Goal: Transaction & Acquisition: Purchase product/service

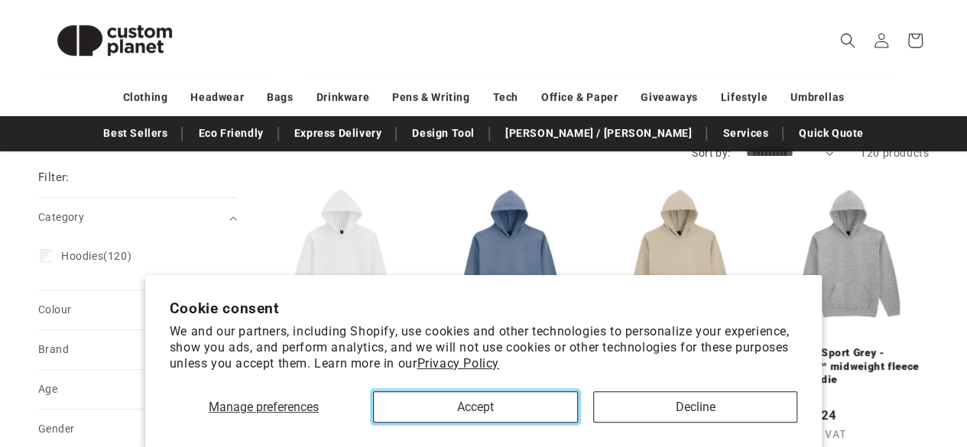
click at [459, 392] on button "Accept" at bounding box center [475, 407] width 204 height 31
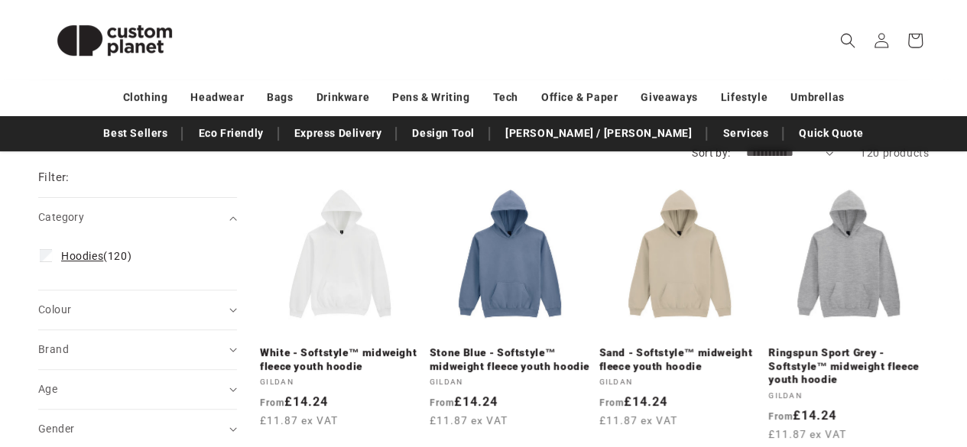
click at [82, 258] on span "Hoodies" at bounding box center [82, 256] width 42 height 12
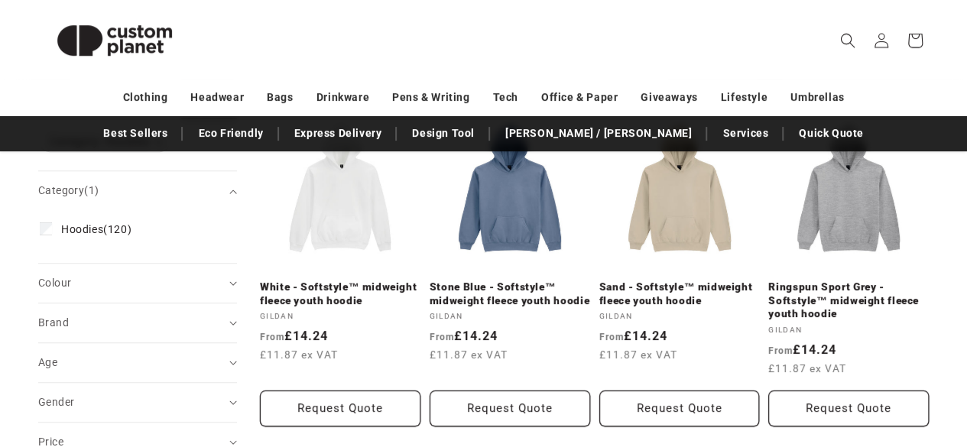
scroll to position [240, 0]
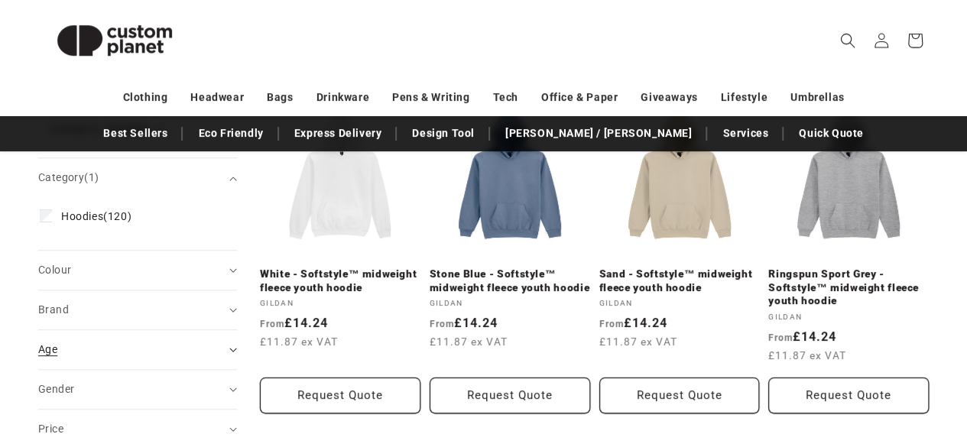
click at [213, 342] on div "Age (0)" at bounding box center [131, 350] width 186 height 16
click at [99, 388] on span "Adult (93)" at bounding box center [85, 388] width 49 height 14
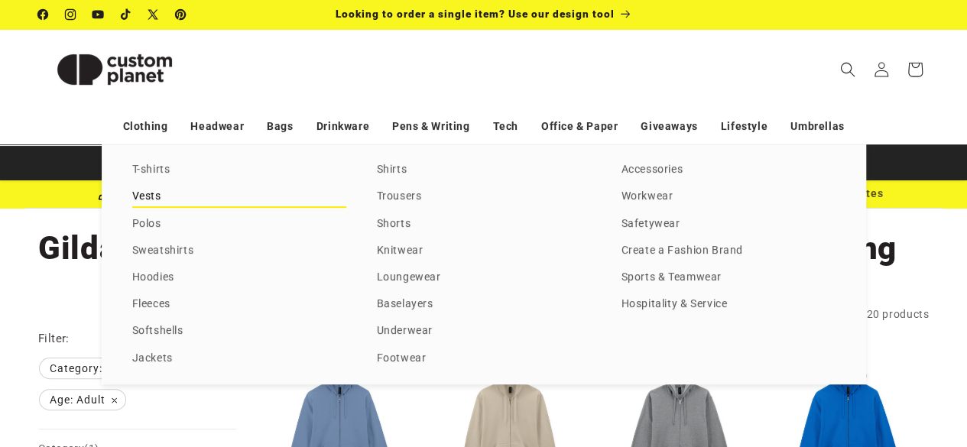
click at [143, 187] on link "Vests" at bounding box center [239, 197] width 214 height 21
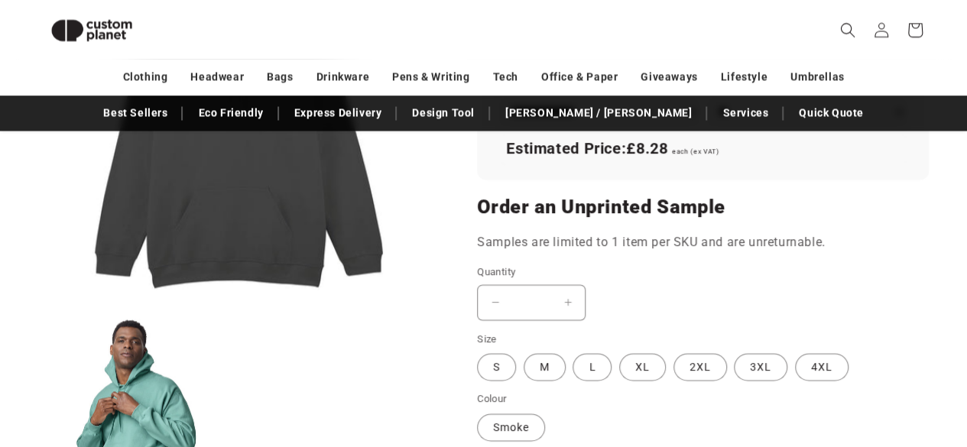
scroll to position [1235, 0]
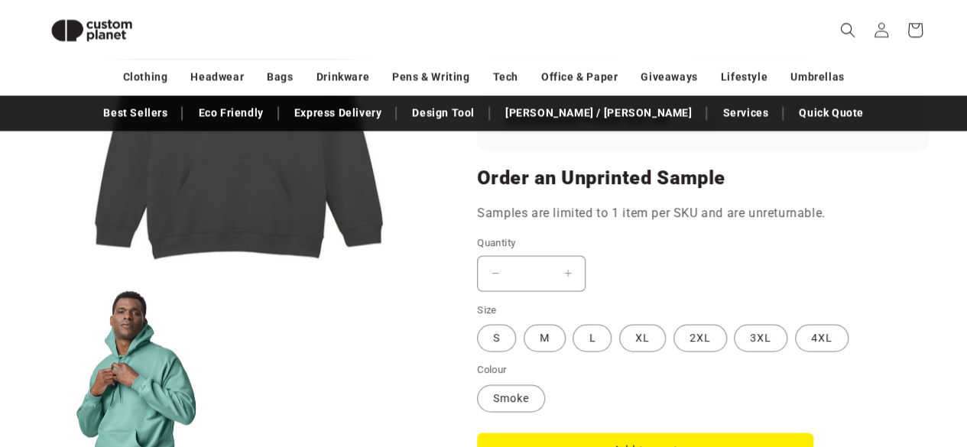
click at [537, 255] on input "*" at bounding box center [531, 273] width 38 height 36
click at [532, 255] on input "*" at bounding box center [531, 273] width 38 height 36
type input "*"
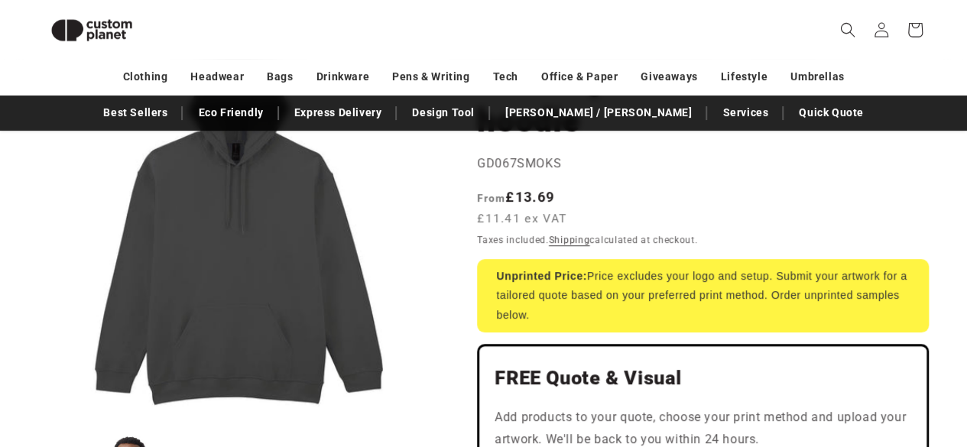
scroll to position [252, 0]
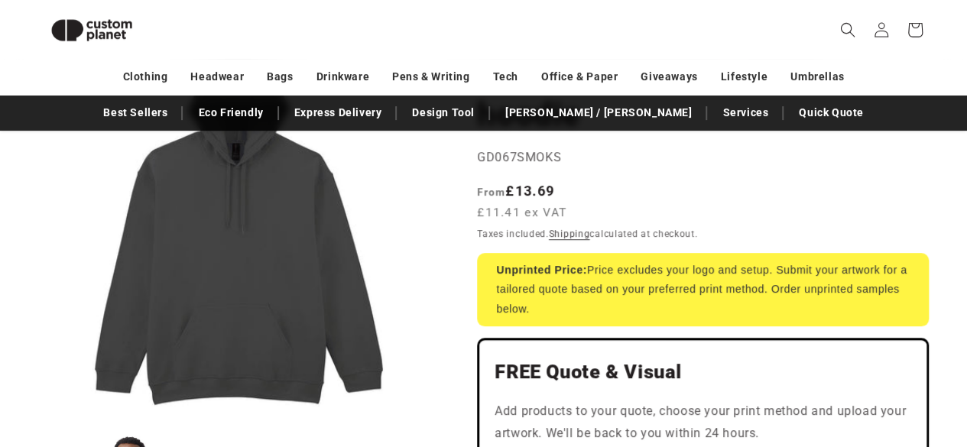
click at [508, 37] on header "Search My Account / Order Progress Cart Clothing Clothing T-shirts" at bounding box center [483, 30] width 967 height 60
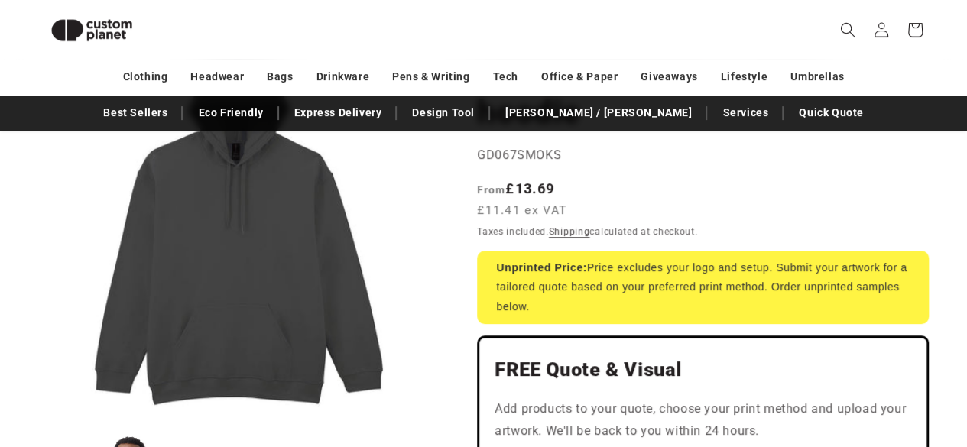
scroll to position [223, 0]
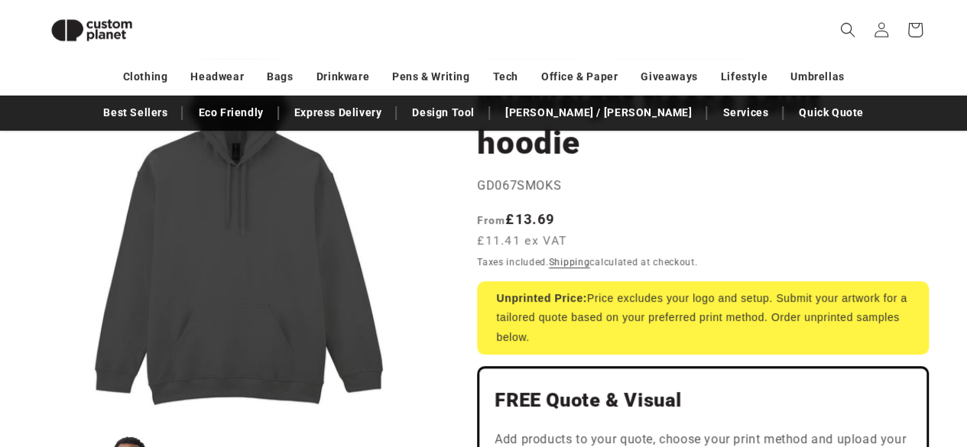
click at [38, 424] on button "Open media 1 in modal" at bounding box center [38, 424] width 0 height 0
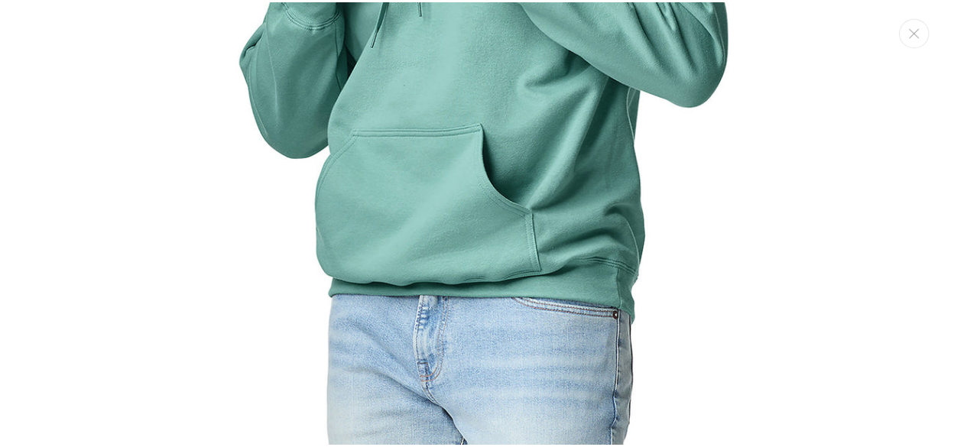
scroll to position [1348, 0]
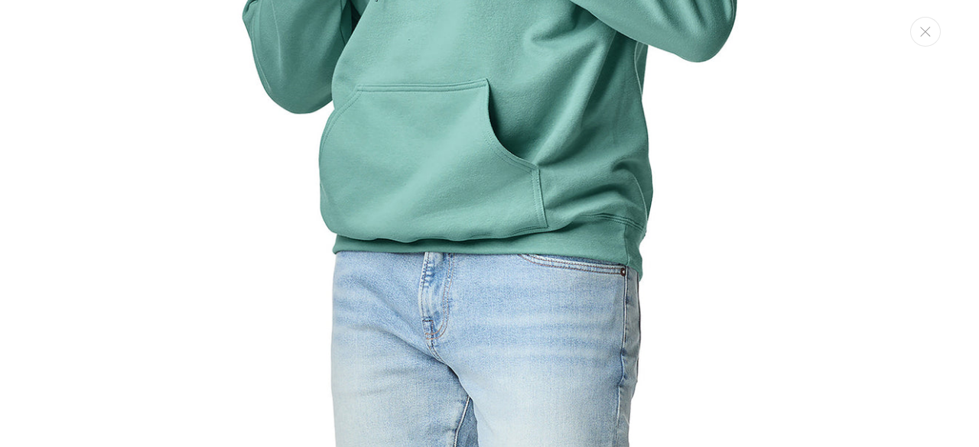
click at [915, 47] on div "Media gallery" at bounding box center [489, 223] width 979 height 447
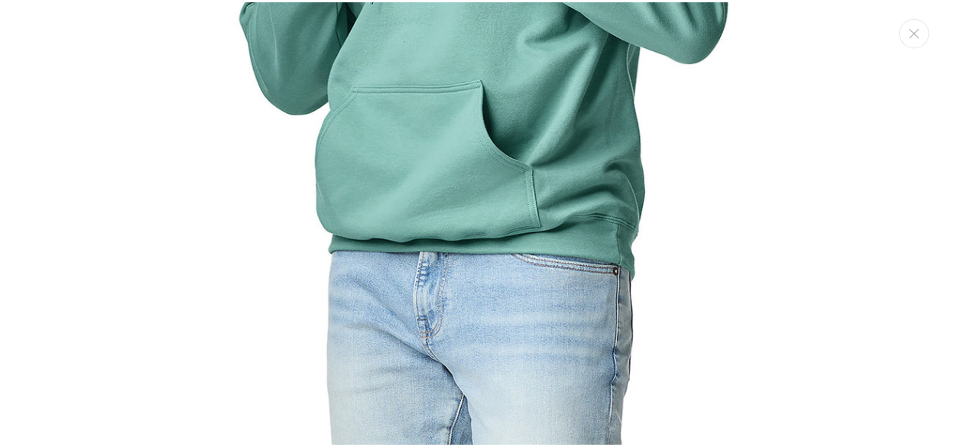
scroll to position [1322, 0]
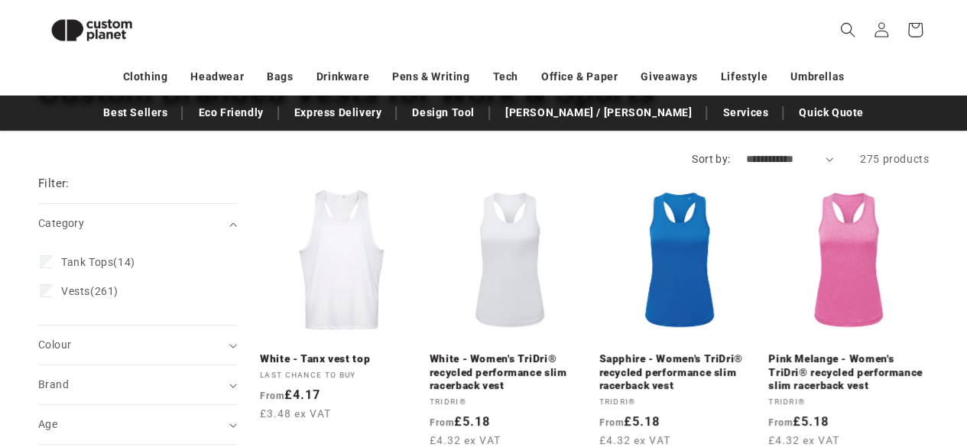
scroll to position [135, 0]
click at [101, 285] on span "Vests (261)" at bounding box center [89, 291] width 57 height 14
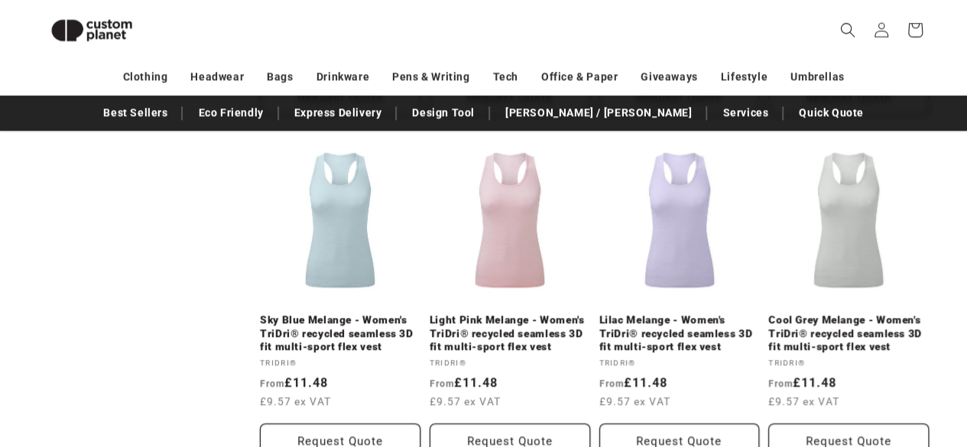
scroll to position [1152, 0]
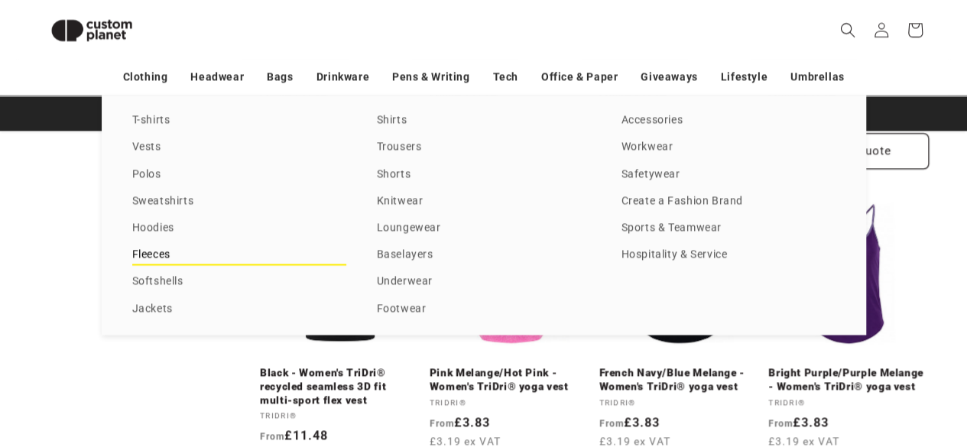
click at [159, 254] on link "Fleeces" at bounding box center [239, 255] width 214 height 21
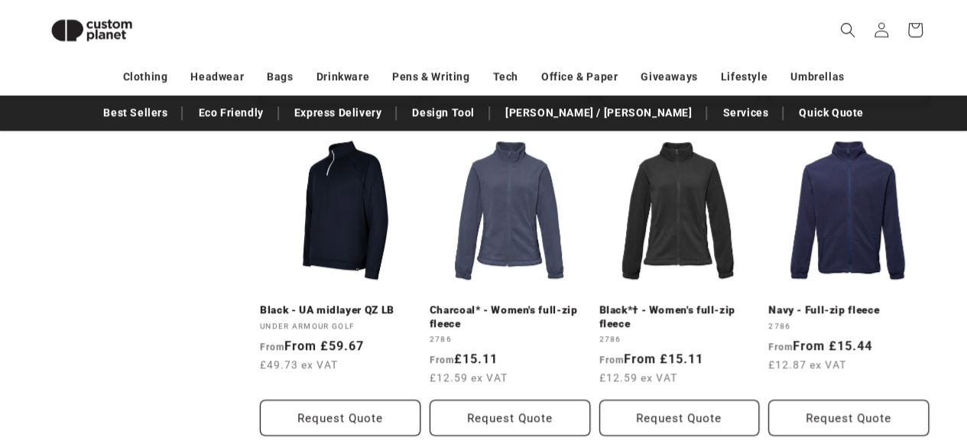
scroll to position [846, 0]
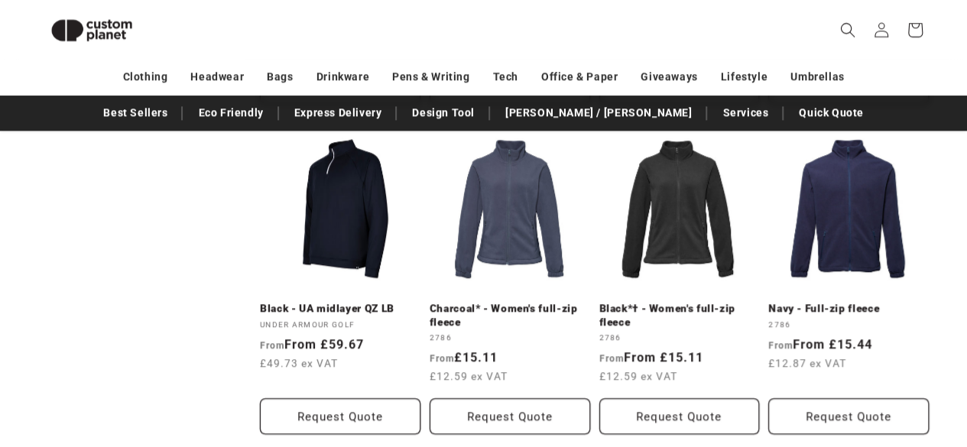
drag, startPoint x: 665, startPoint y: 224, endPoint x: 148, endPoint y: 288, distance: 521.7
click at [148, 288] on aside "Filter: Remove all Category (0) Category Activewear Vests & Jackets (9) Activew…" at bounding box center [149, 332] width 222 height 1753
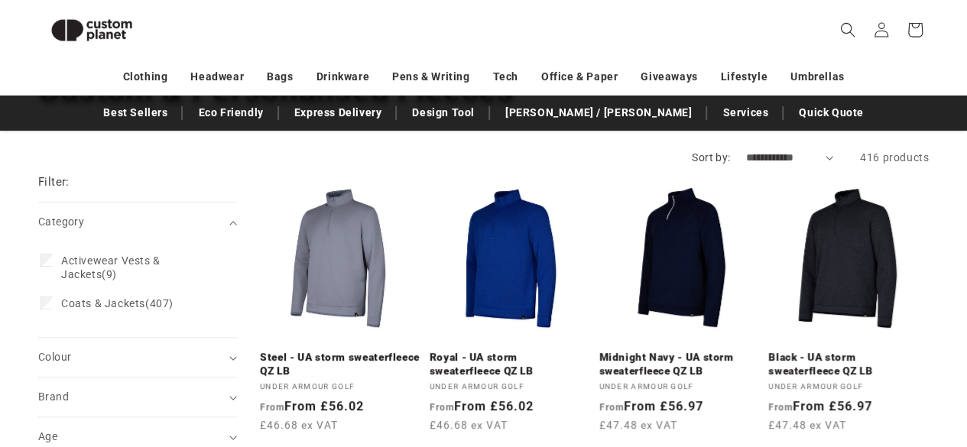
scroll to position [320, 0]
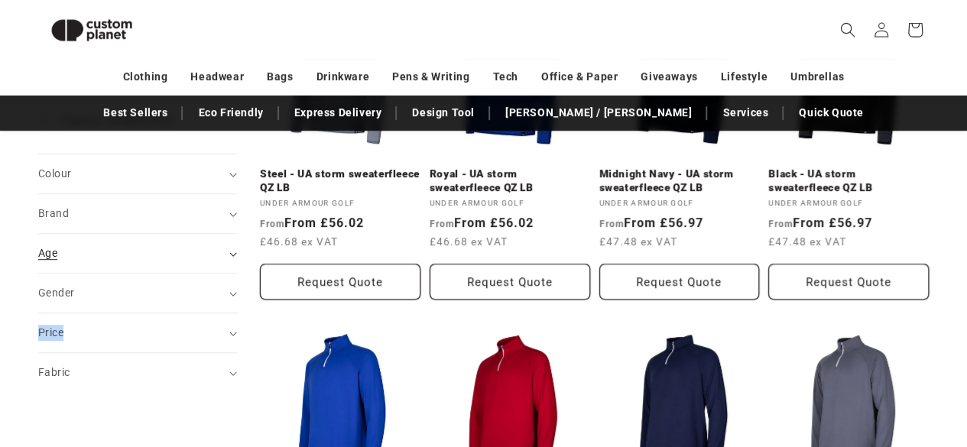
drag, startPoint x: 94, startPoint y: 293, endPoint x: 213, endPoint y: 262, distance: 122.4
click at [213, 262] on div "Filter: Remove all Category (0) Category Activewear Vests & Jackets (9) Activew…" at bounding box center [137, 191] width 199 height 403
click at [230, 292] on icon "Gender (0 selected)" at bounding box center [232, 294] width 7 height 4
click at [67, 392] on span "Unisex" at bounding box center [78, 390] width 34 height 12
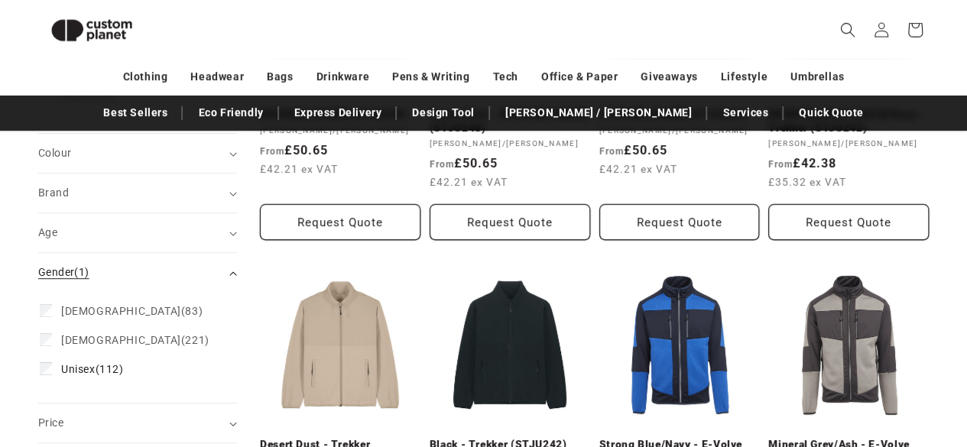
scroll to position [384, 0]
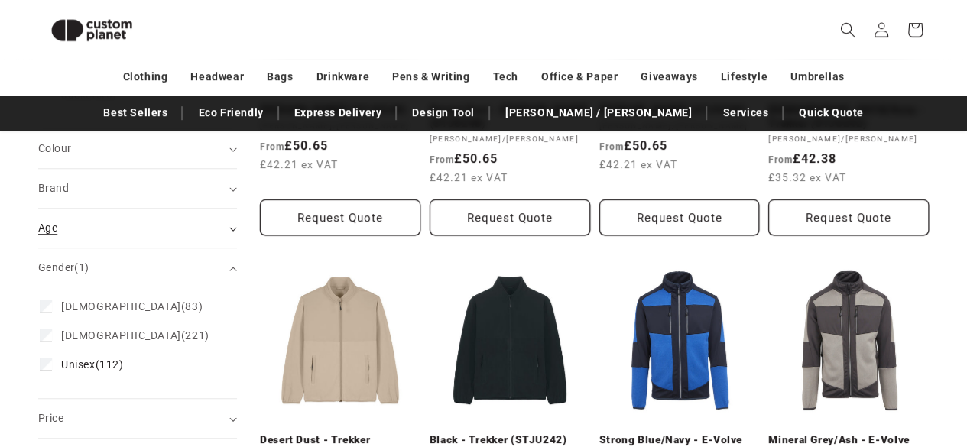
click at [197, 229] on div "Age (0)" at bounding box center [131, 228] width 186 height 16
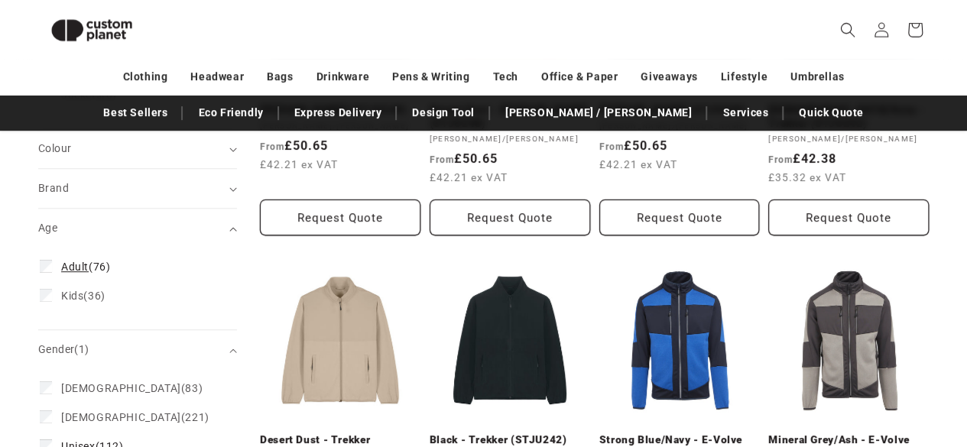
click at [96, 264] on span "Adult (76)" at bounding box center [85, 267] width 49 height 14
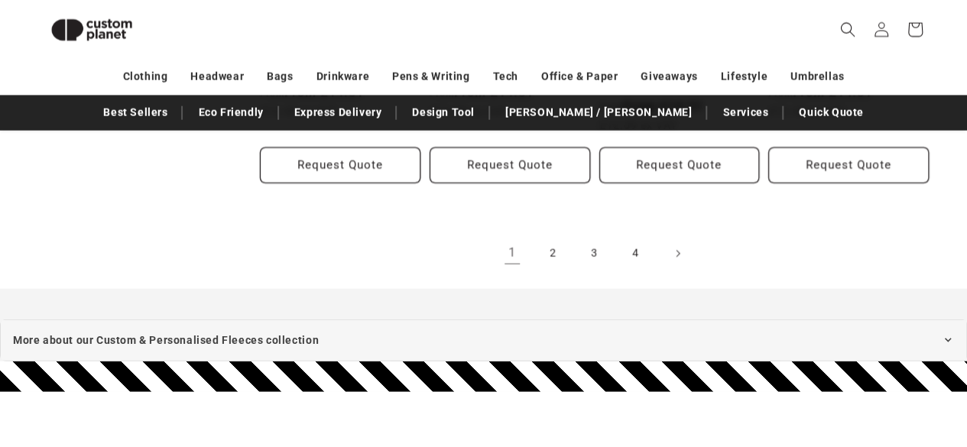
scroll to position [1785, 0]
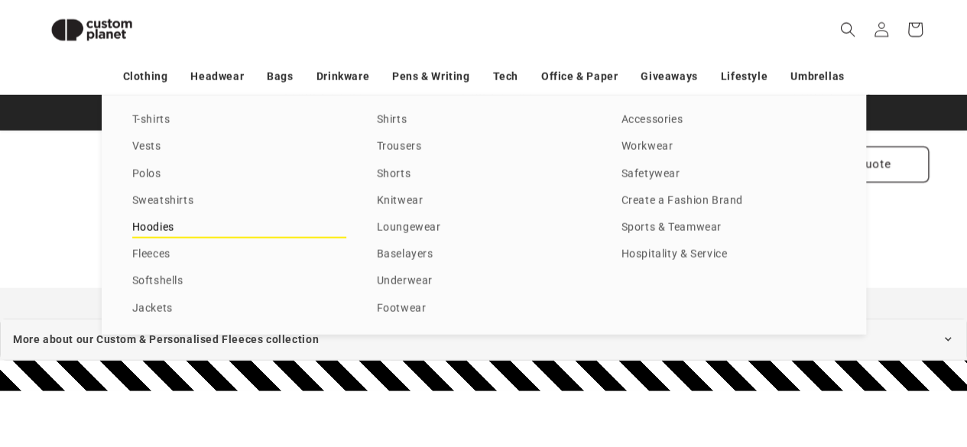
click at [162, 228] on link "Hoodies" at bounding box center [239, 228] width 214 height 21
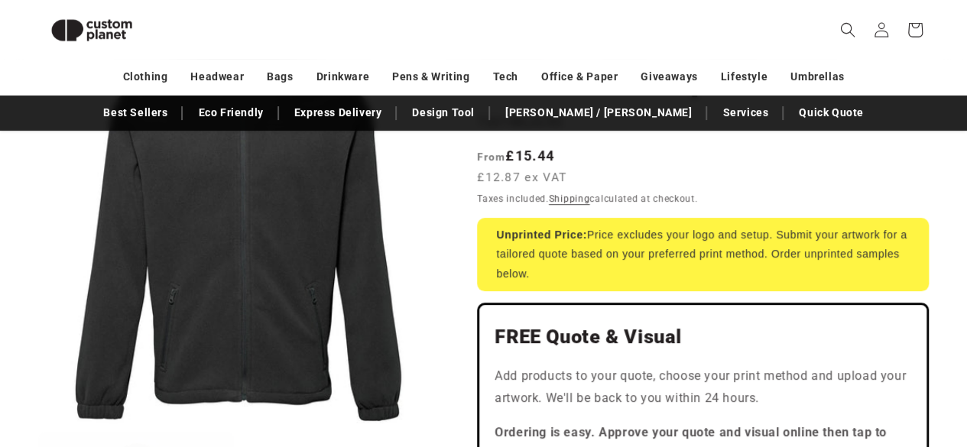
scroll to position [90, 0]
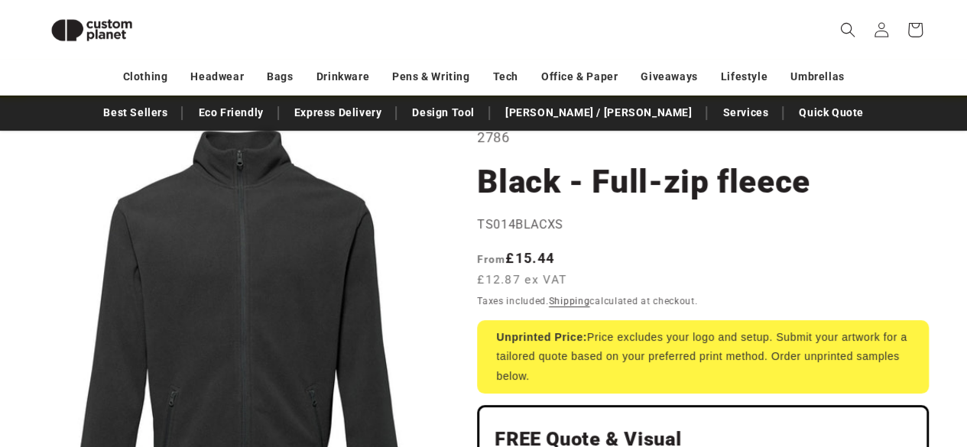
drag, startPoint x: 583, startPoint y: 105, endPoint x: 669, endPoint y: -49, distance: 176.3
click at [669, 0] on html "Skip to content Facebook Instagram YouTube TikTok X (Twitter) Pinterest Looking…" at bounding box center [483, 133] width 967 height 447
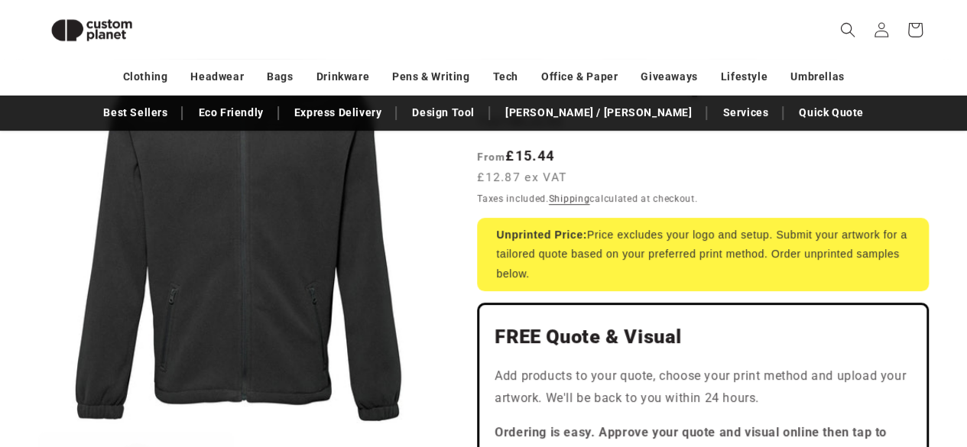
scroll to position [109, 0]
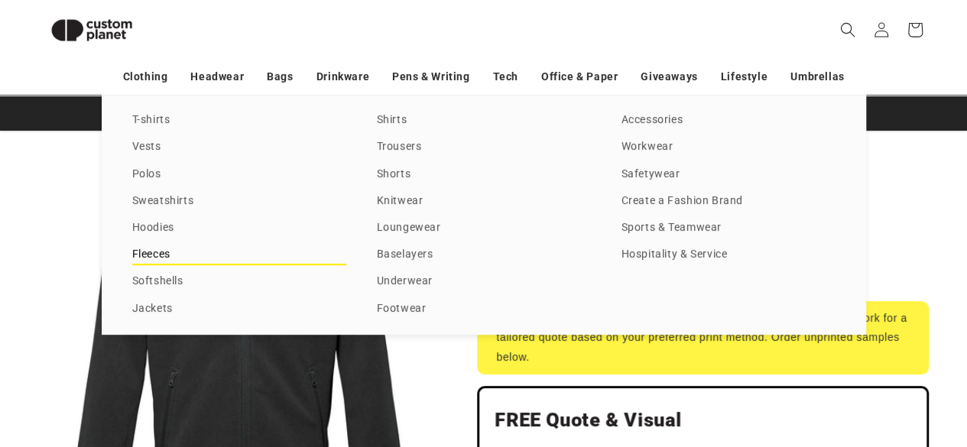
click at [150, 258] on link "Fleeces" at bounding box center [239, 255] width 214 height 21
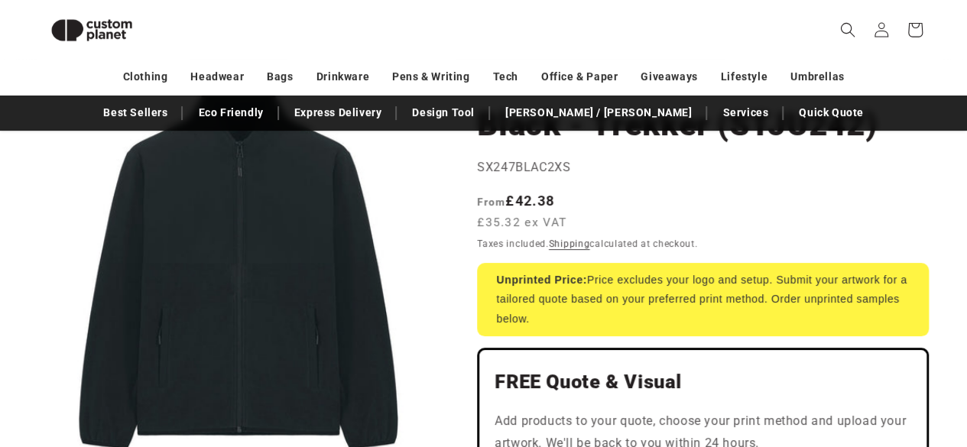
scroll to position [105, 0]
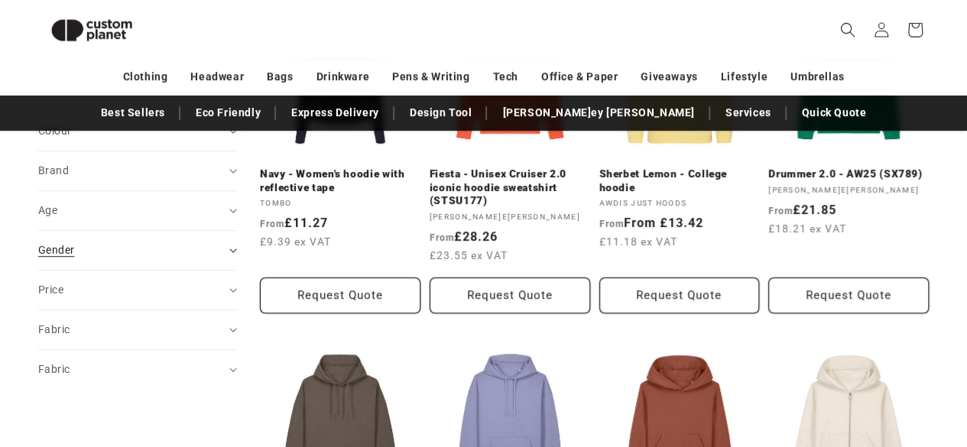
scroll to position [320, 0]
click at [229, 206] on summary "Age (0)" at bounding box center [137, 209] width 199 height 39
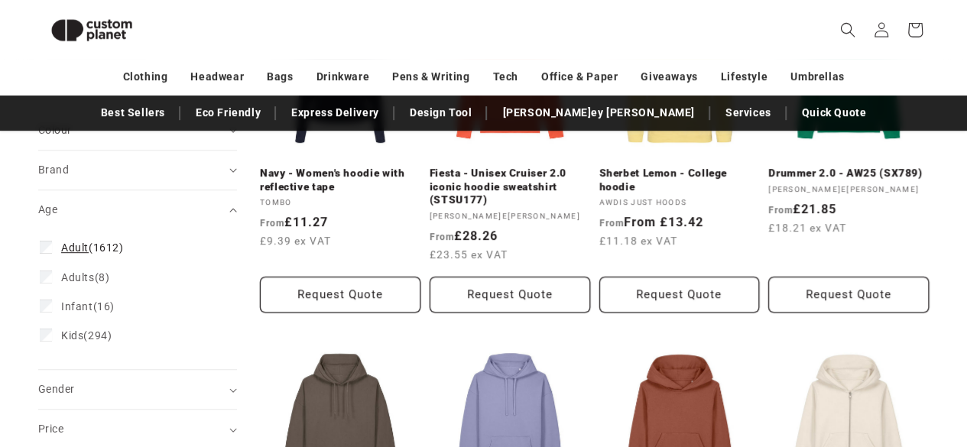
click at [96, 245] on span "Adult (1612)" at bounding box center [92, 248] width 63 height 14
click at [231, 210] on icon "Age (0 selected)" at bounding box center [233, 210] width 8 height 5
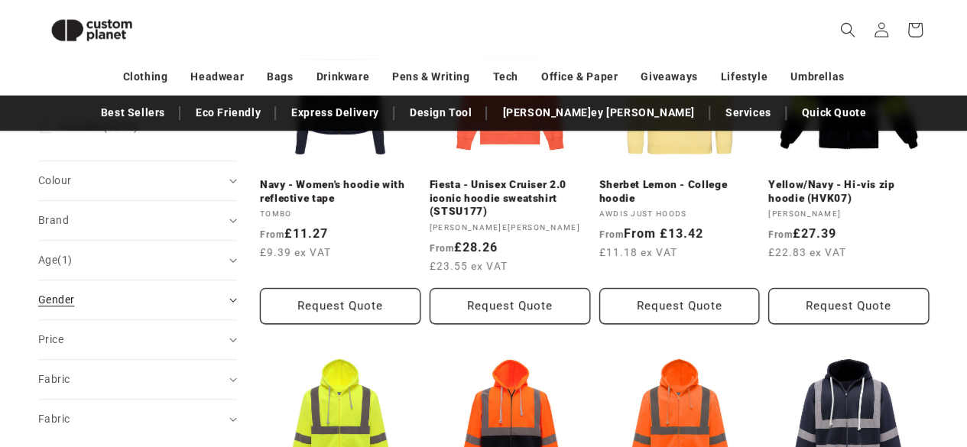
scroll to position [310, 0]
click at [98, 297] on div "Gender (0)" at bounding box center [131, 299] width 186 height 16
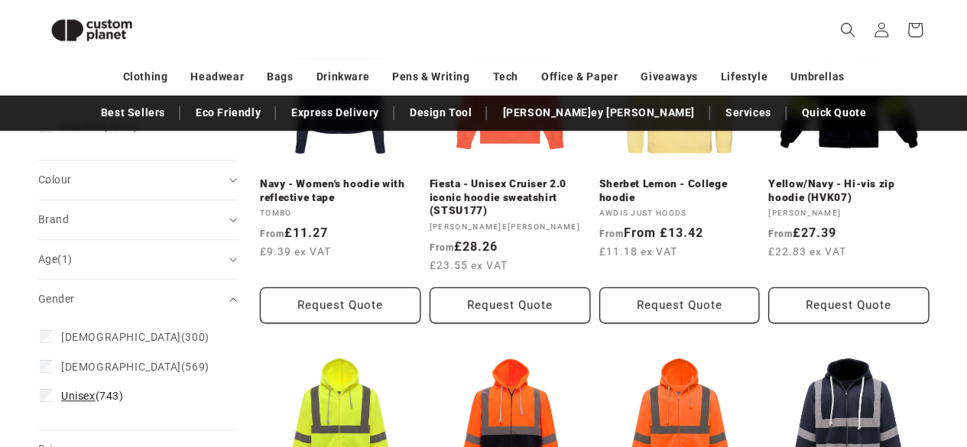
click at [75, 390] on span "Unisex" at bounding box center [78, 396] width 34 height 12
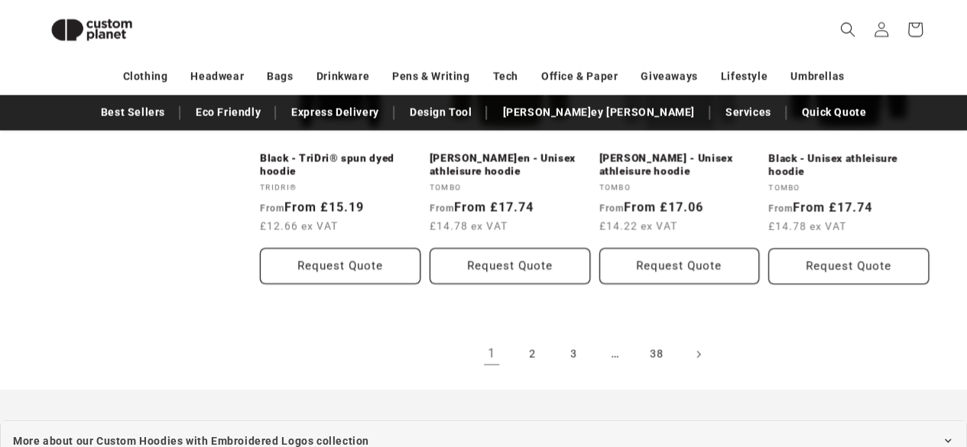
scroll to position [1685, 0]
click at [531, 336] on link "2" at bounding box center [533, 353] width 34 height 34
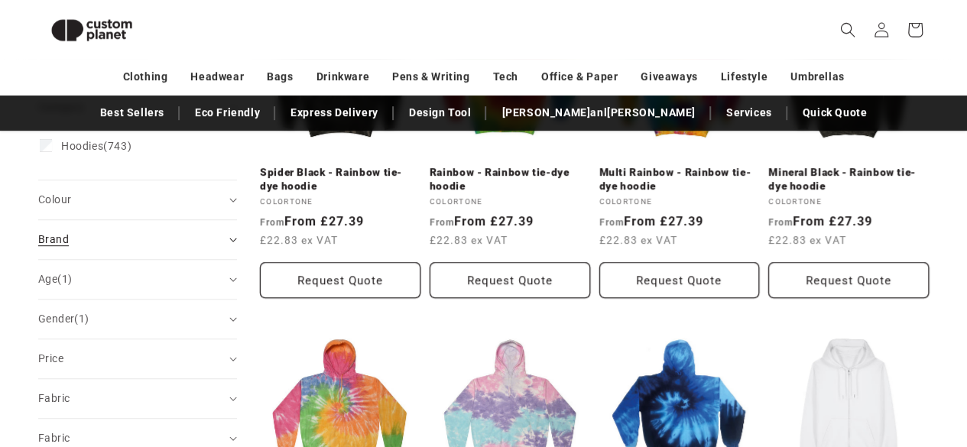
scroll to position [321, 0]
click at [167, 233] on div "Brand (0)" at bounding box center [131, 240] width 186 height 16
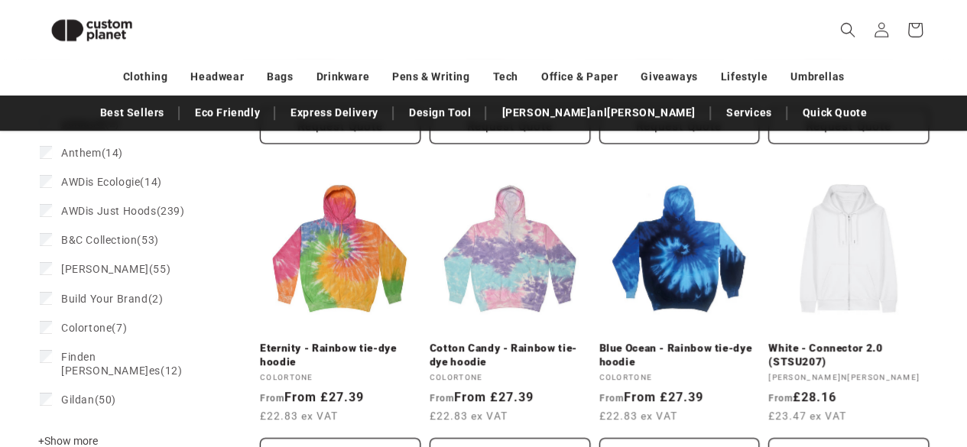
scroll to position [476, 0]
click at [90, 394] on span "Gildan" at bounding box center [78, 400] width 34 height 12
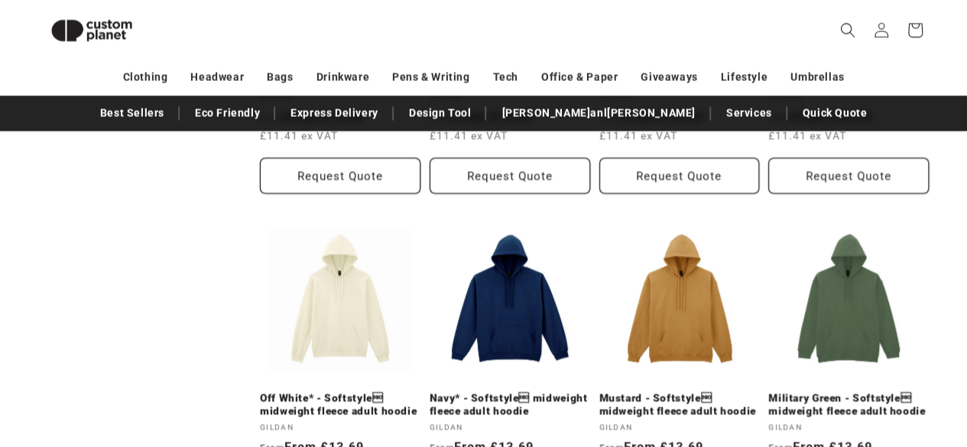
scroll to position [1712, 0]
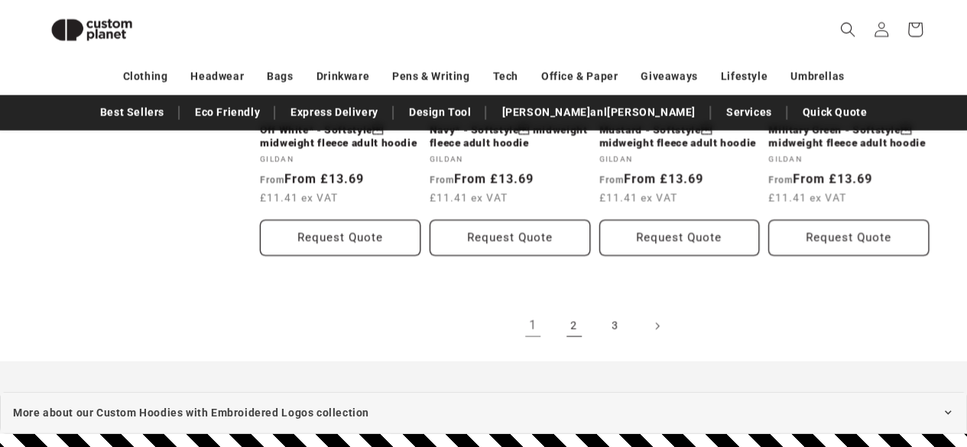
click at [574, 313] on link "2" at bounding box center [575, 327] width 34 height 34
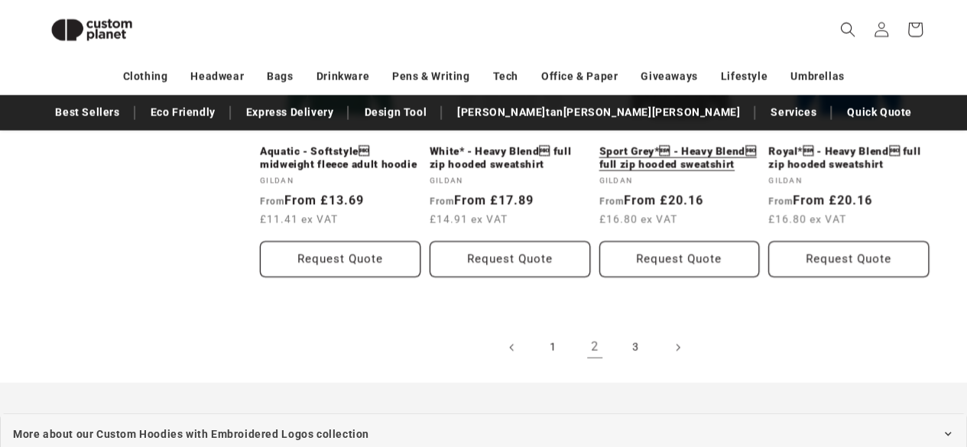
scroll to position [1716, 0]
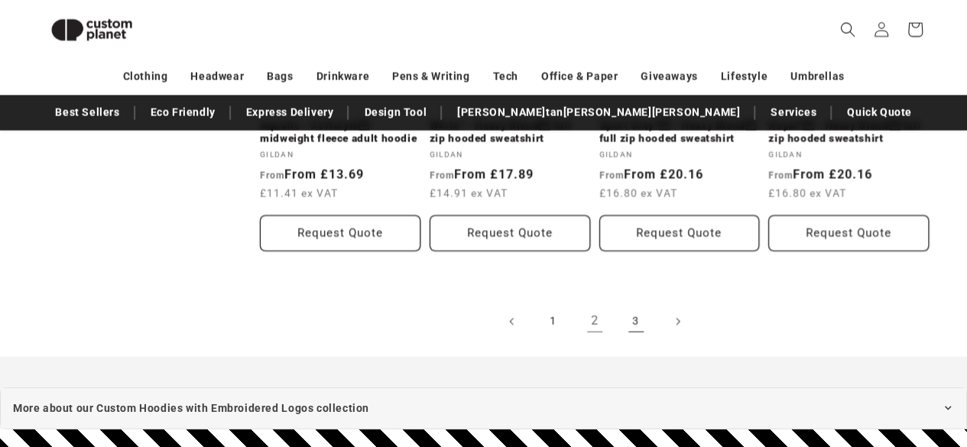
click at [636, 305] on link "3" at bounding box center [636, 322] width 34 height 34
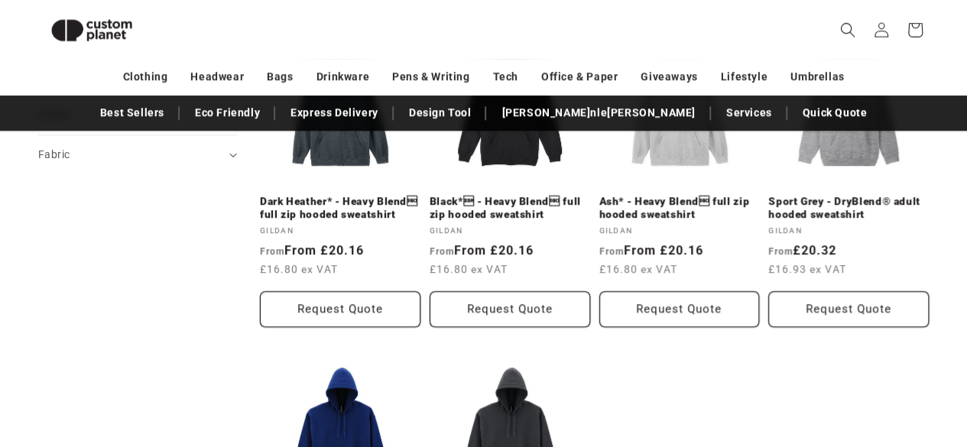
scroll to position [856, 0]
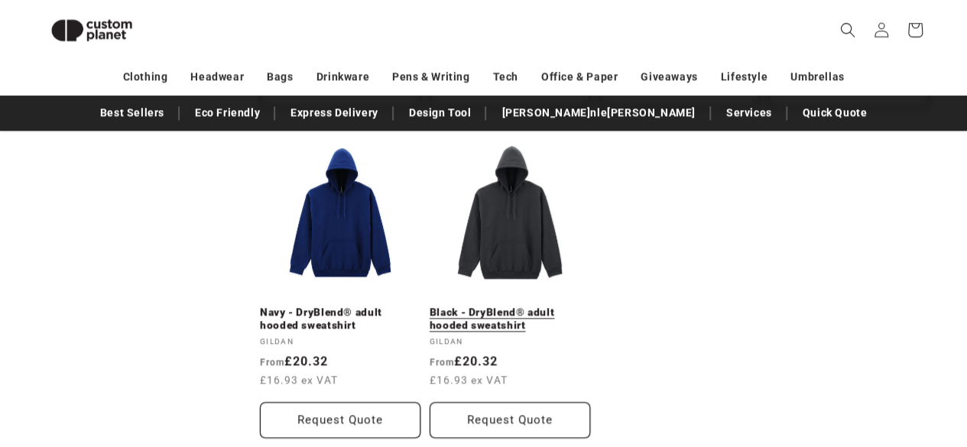
click at [521, 306] on link "Black - DryBlend® adult hooded sweatshirt" at bounding box center [510, 319] width 161 height 27
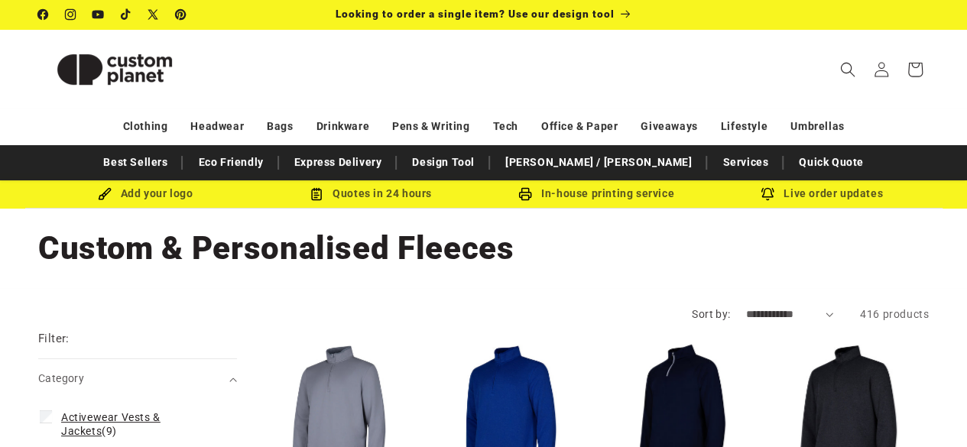
click at [138, 420] on span "Activewear Vests & Jackets" at bounding box center [110, 424] width 99 height 26
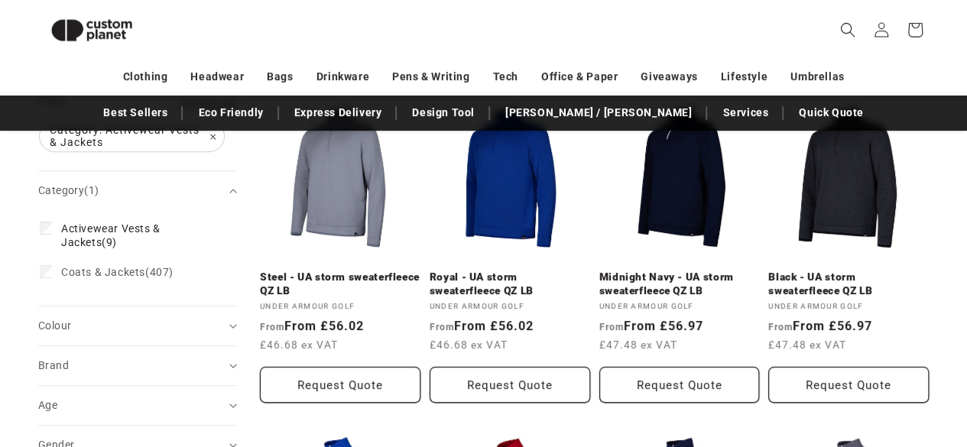
scroll to position [217, 0]
click at [134, 279] on label "Coats & Jackets (407) Coats & Jackets (407 products)" at bounding box center [133, 271] width 187 height 29
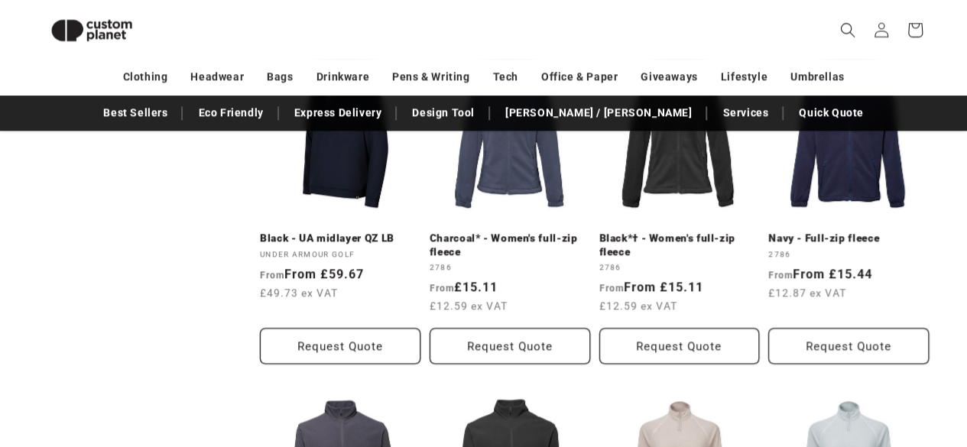
scroll to position [915, 0]
